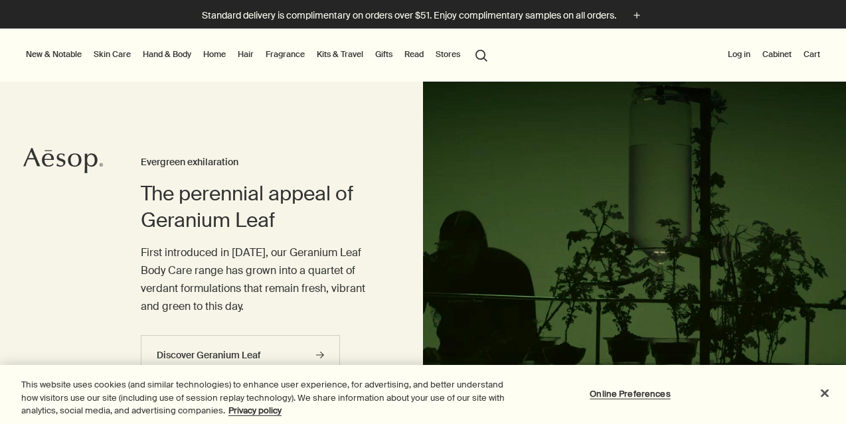
click at [118, 50] on link "Skin Care" at bounding box center [112, 54] width 43 height 16
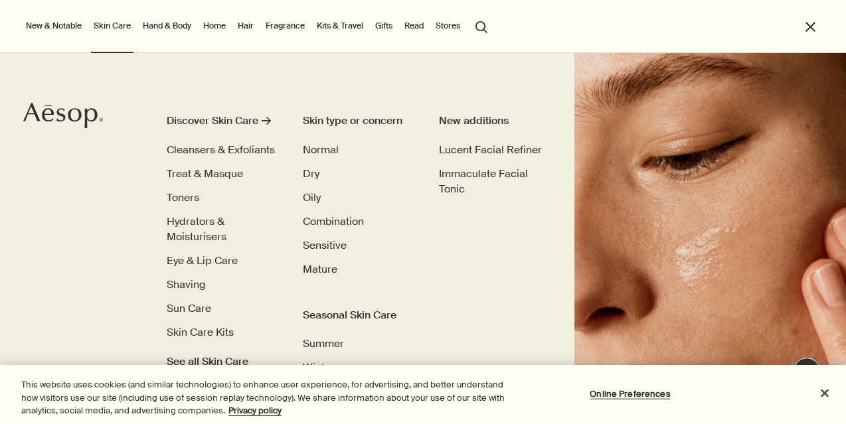
click at [165, 28] on link "Hand & Body" at bounding box center [167, 26] width 54 height 16
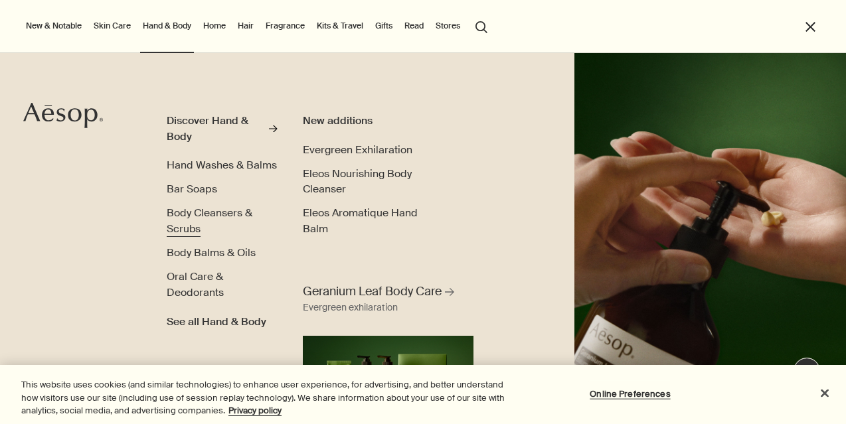
click at [193, 211] on span "Body Cleansers & Scrubs" at bounding box center [210, 221] width 86 height 30
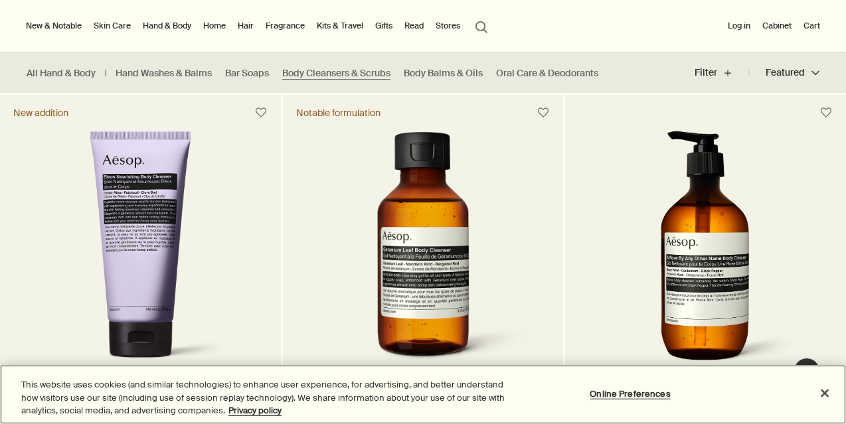
scroll to position [326, 0]
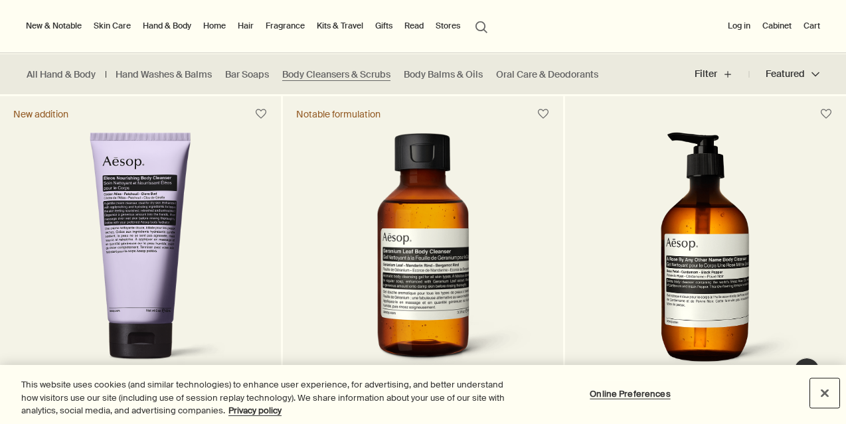
click at [822, 397] on button "Close" at bounding box center [824, 393] width 29 height 29
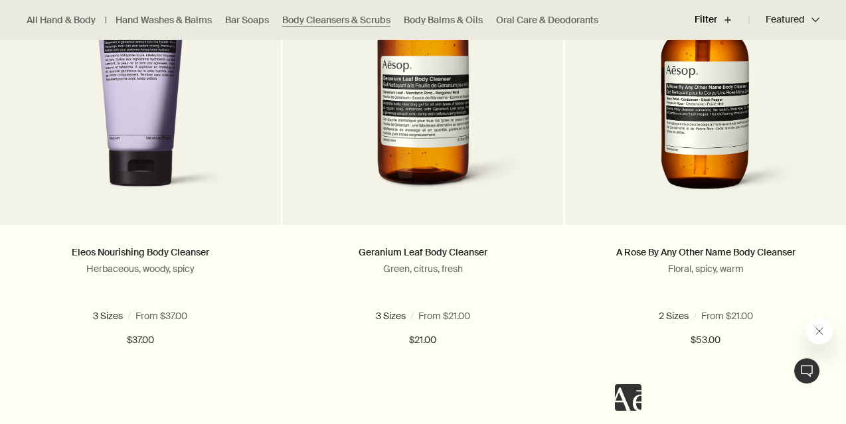
scroll to position [0, 0]
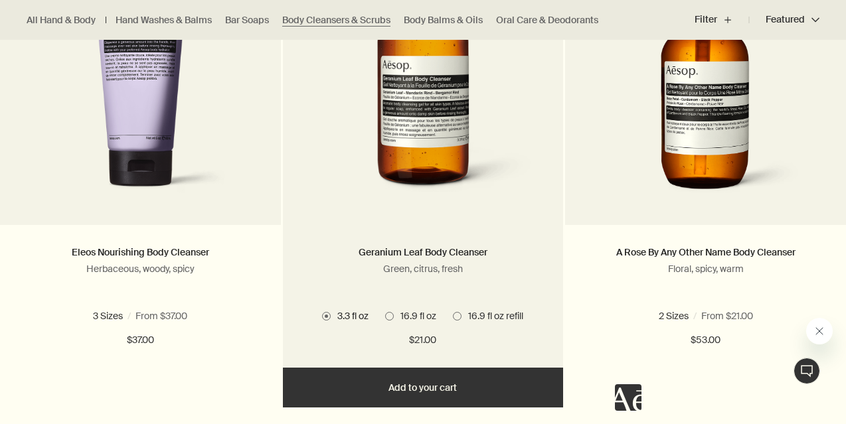
click at [389, 318] on span at bounding box center [389, 316] width 9 height 9
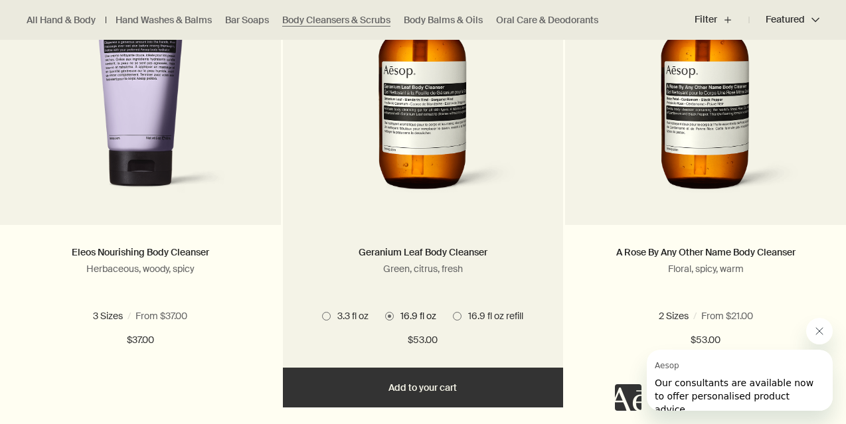
click at [331, 314] on span "3.3 fl oz" at bounding box center [350, 316] width 38 height 12
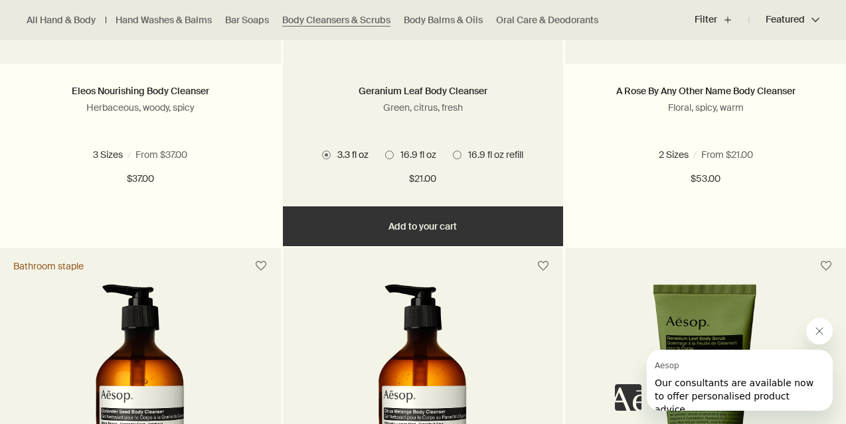
scroll to position [684, 0]
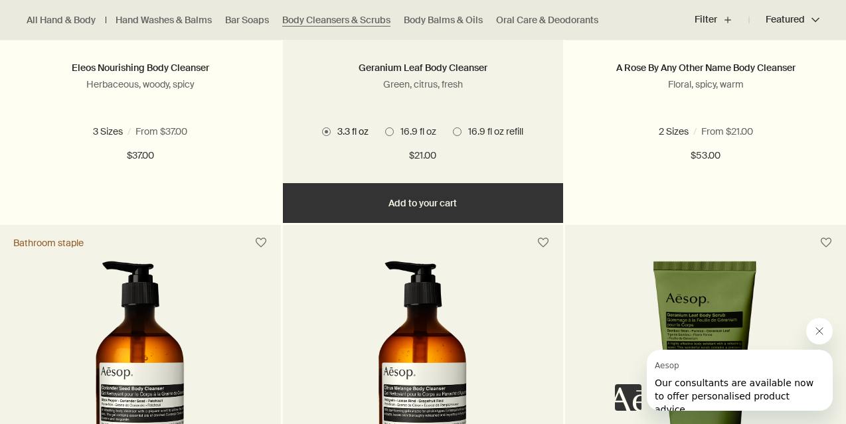
click at [456, 133] on span at bounding box center [457, 132] width 9 height 9
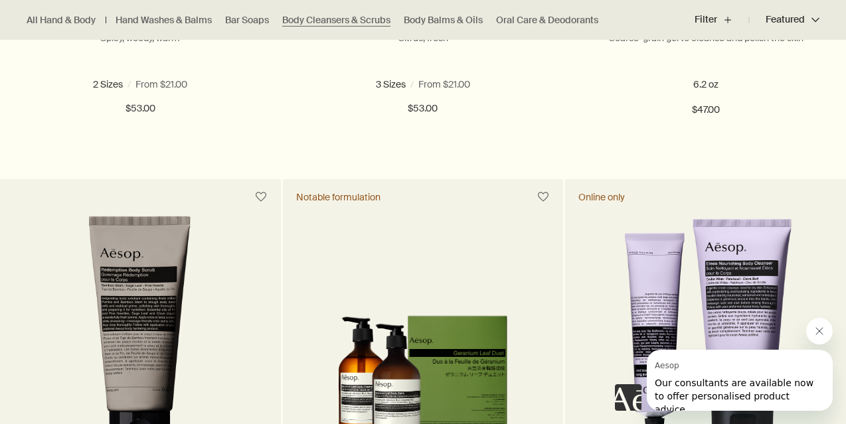
scroll to position [1303, 0]
